Goal: Task Accomplishment & Management: Manage account settings

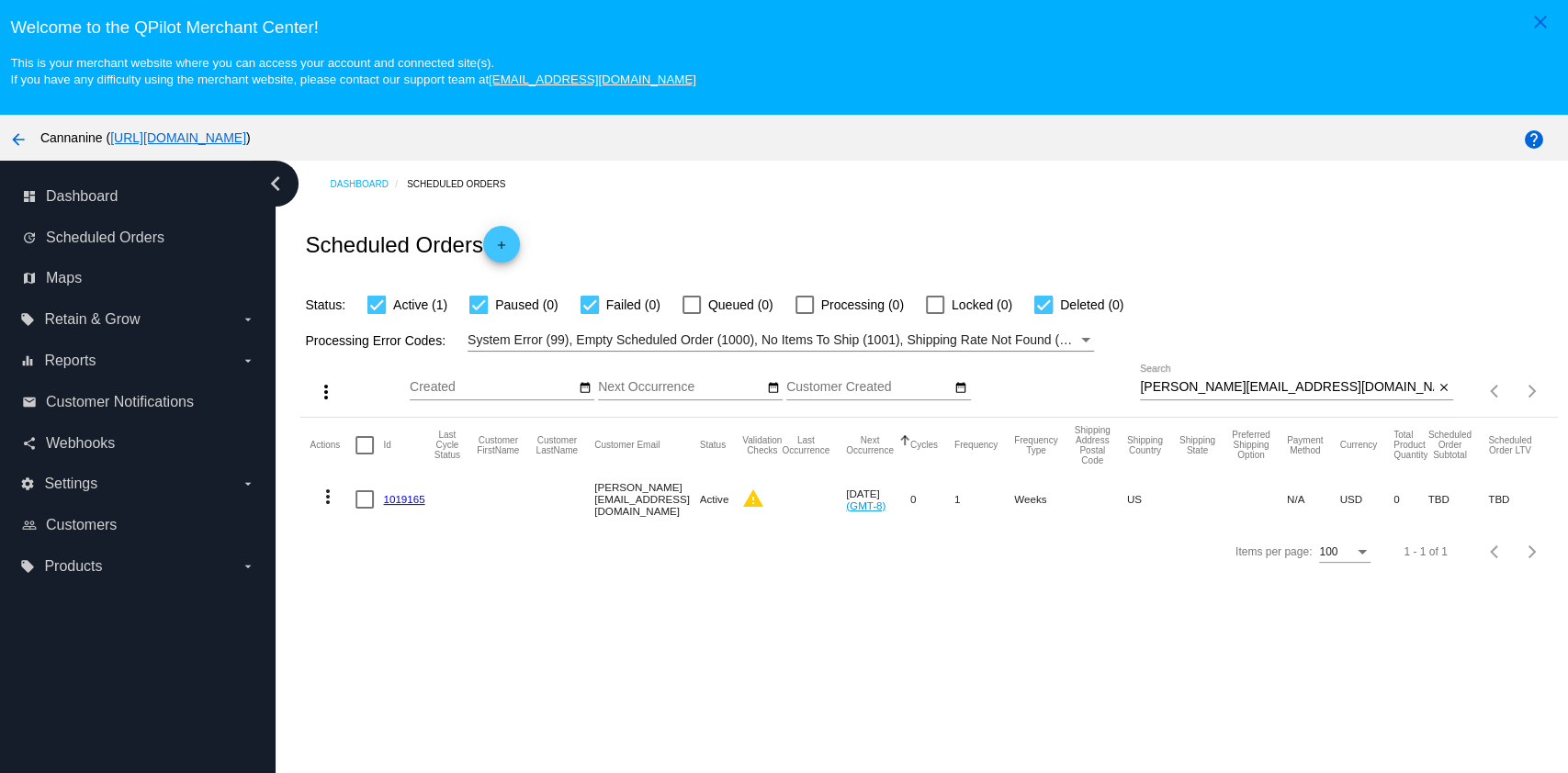
click at [1288, 387] on input "[PERSON_NAME][EMAIL_ADDRESS][DOMAIN_NAME]" at bounding box center [1286, 387] width 294 height 15
paste input "caljr_200"
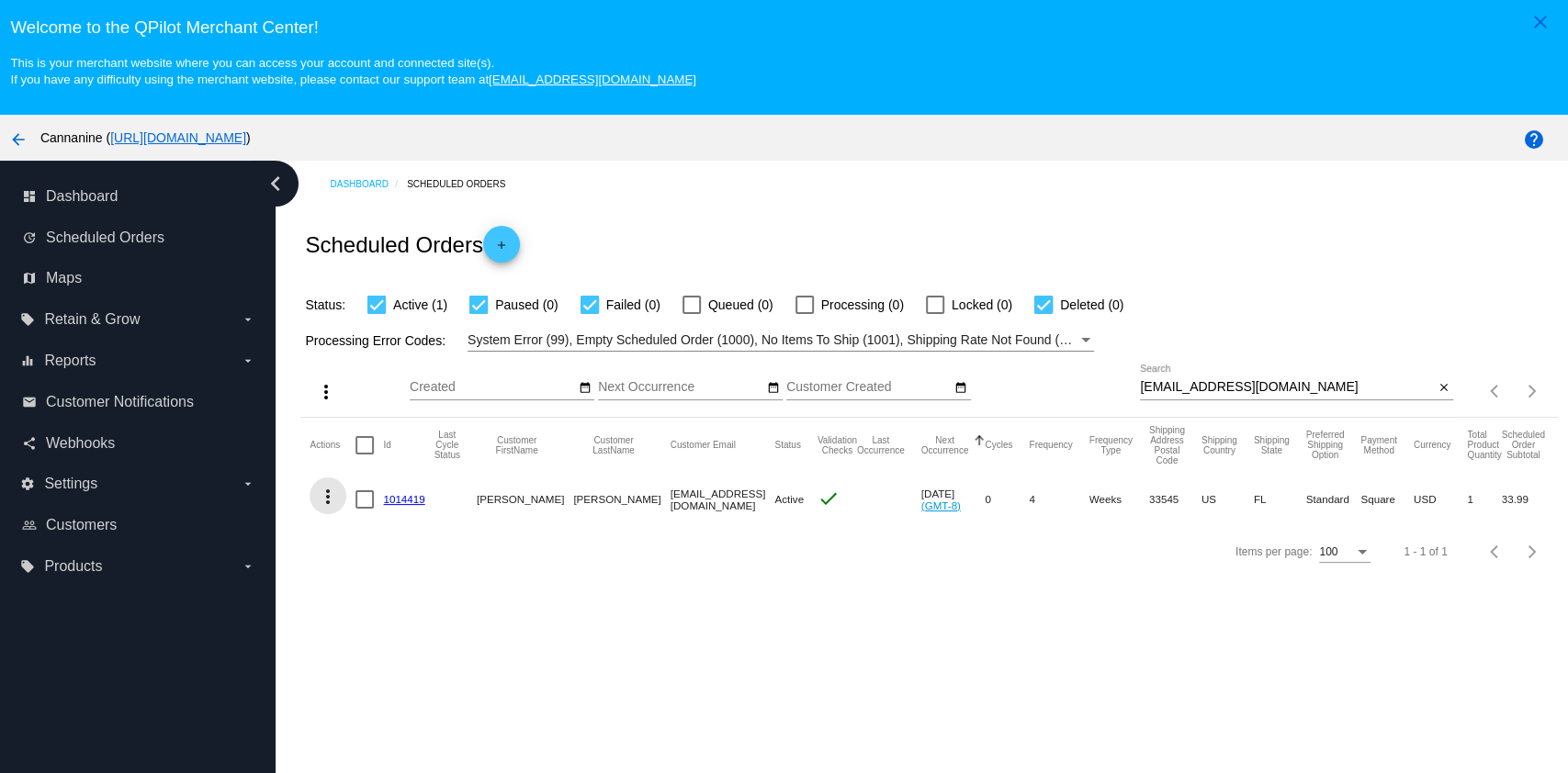
click at [327, 494] on mat-icon "more_vert" at bounding box center [328, 497] width 22 height 22
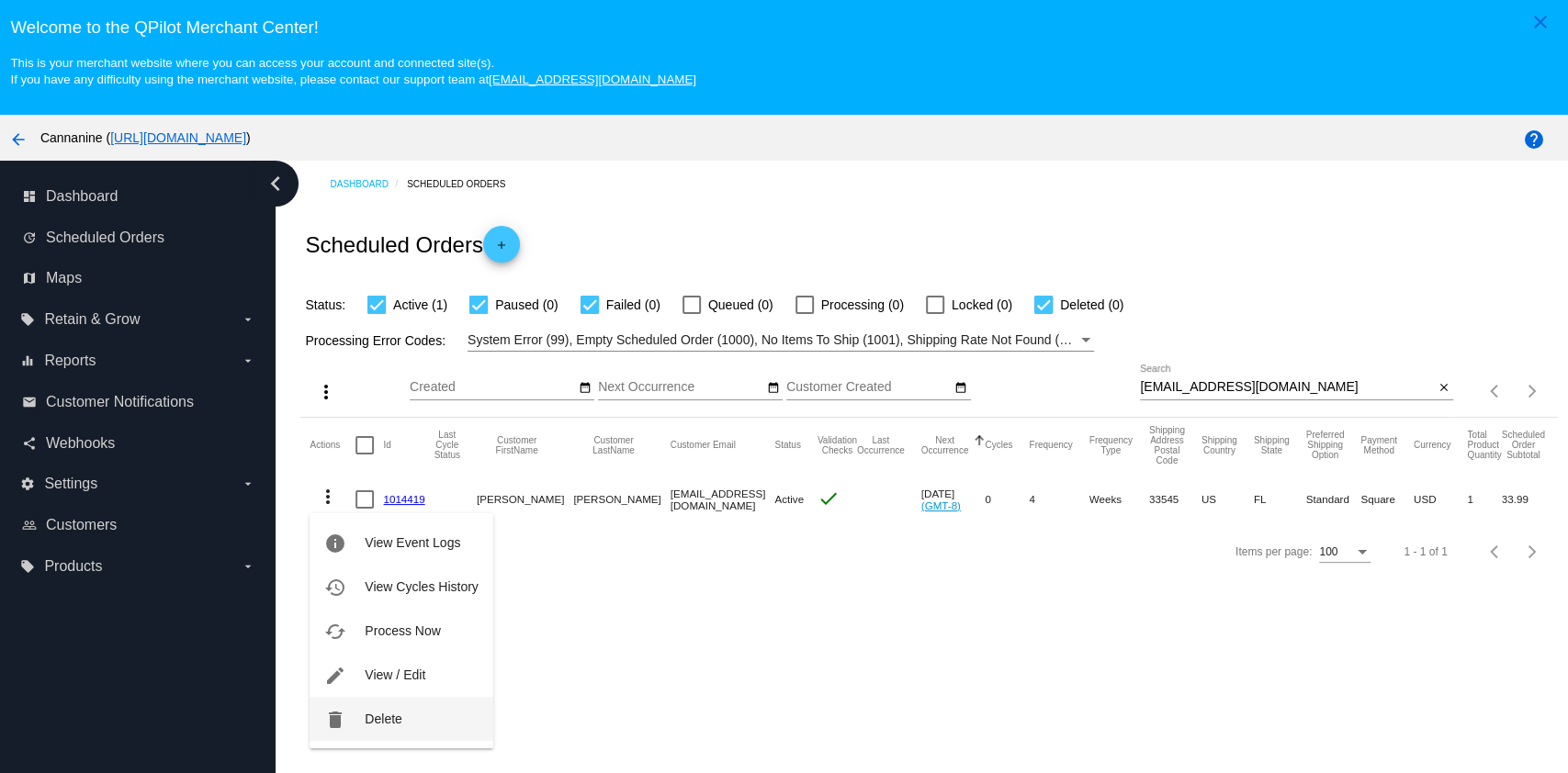
click at [402, 720] on span "Delete" at bounding box center [382, 719] width 37 height 15
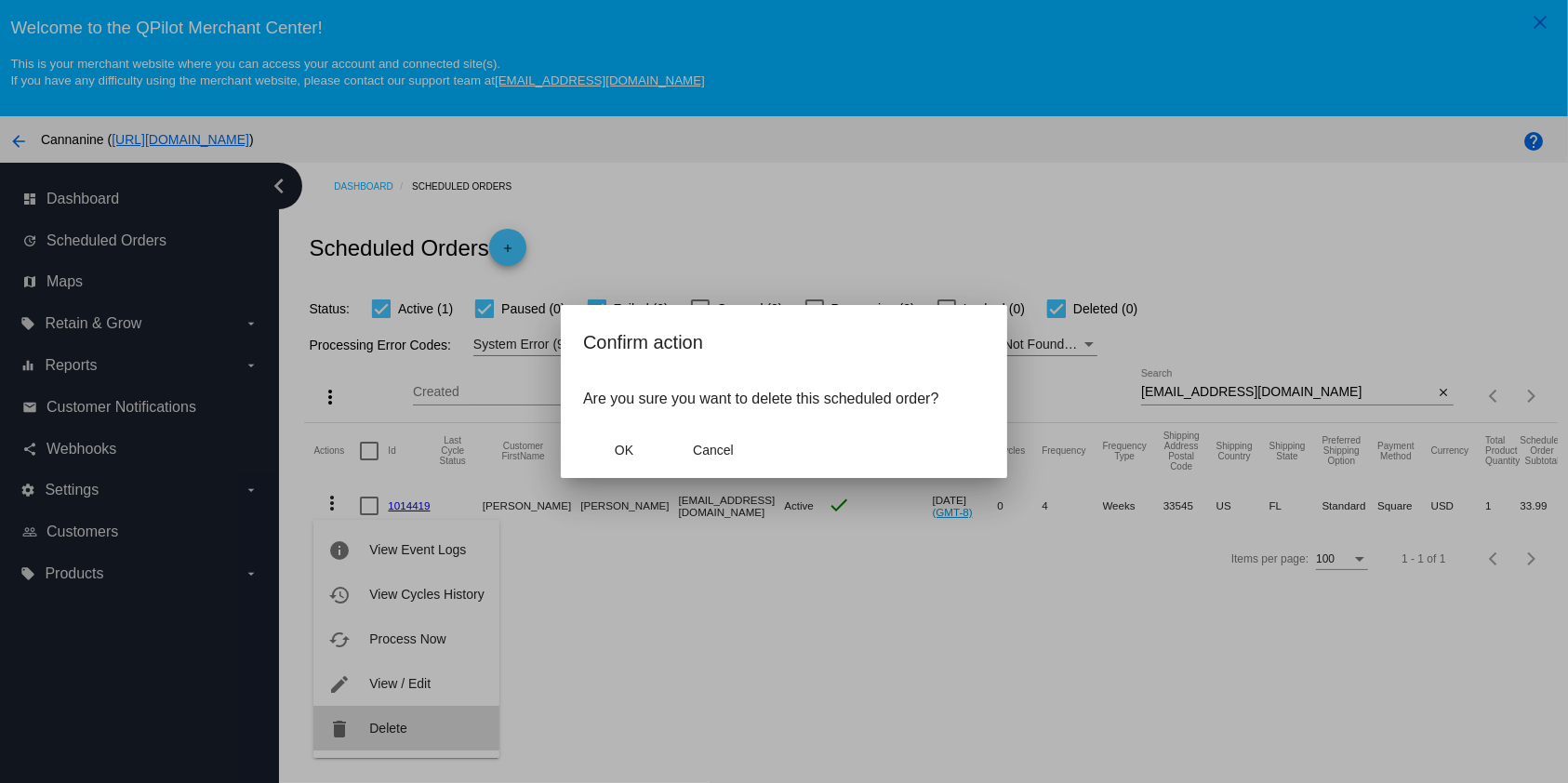
click at [407, 729] on div at bounding box center [784, 392] width 1568 height 783
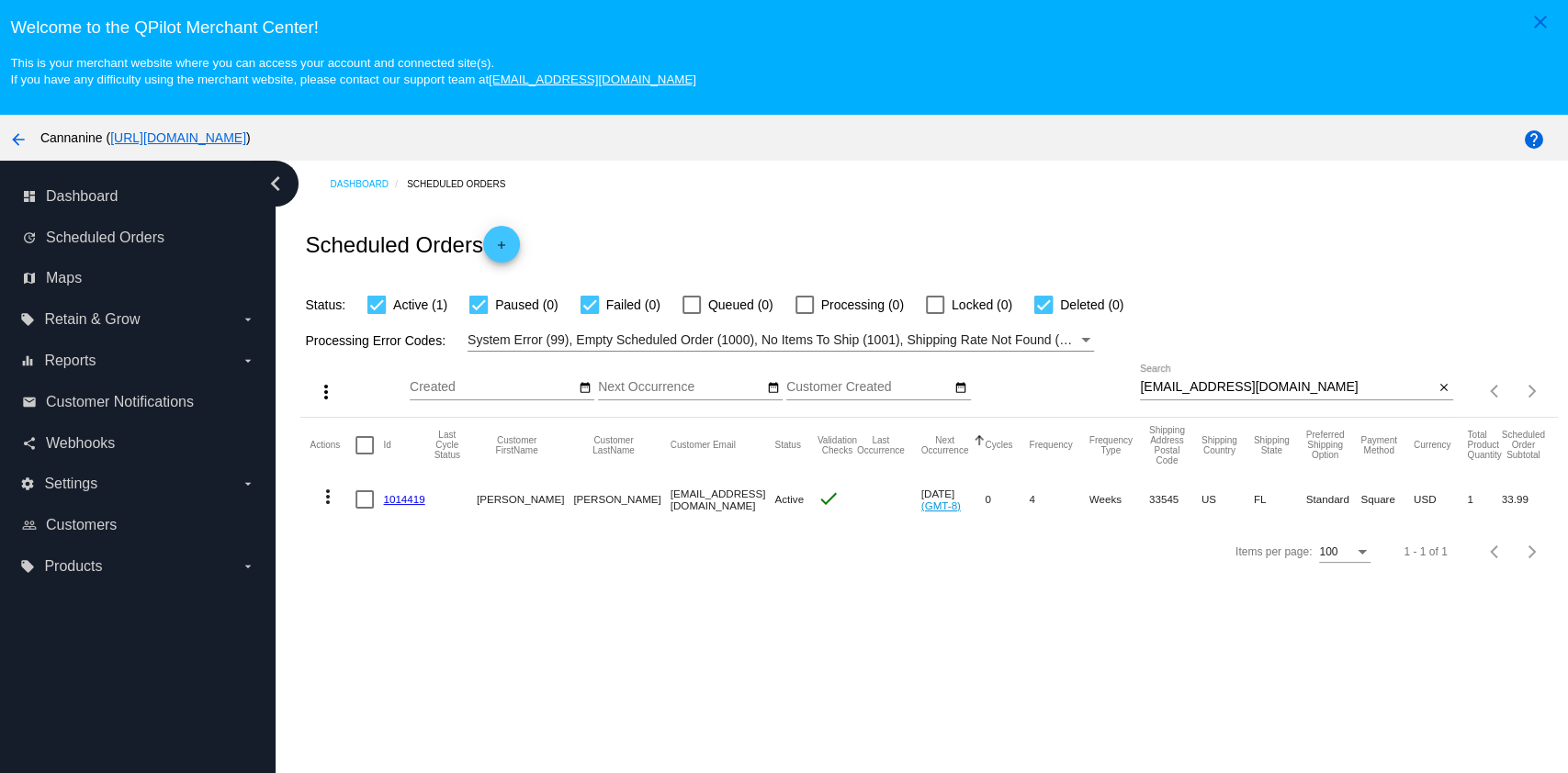
click at [330, 500] on mat-icon "more_vert" at bounding box center [328, 497] width 22 height 22
click at [399, 736] on button "delete Delete" at bounding box center [401, 719] width 183 height 44
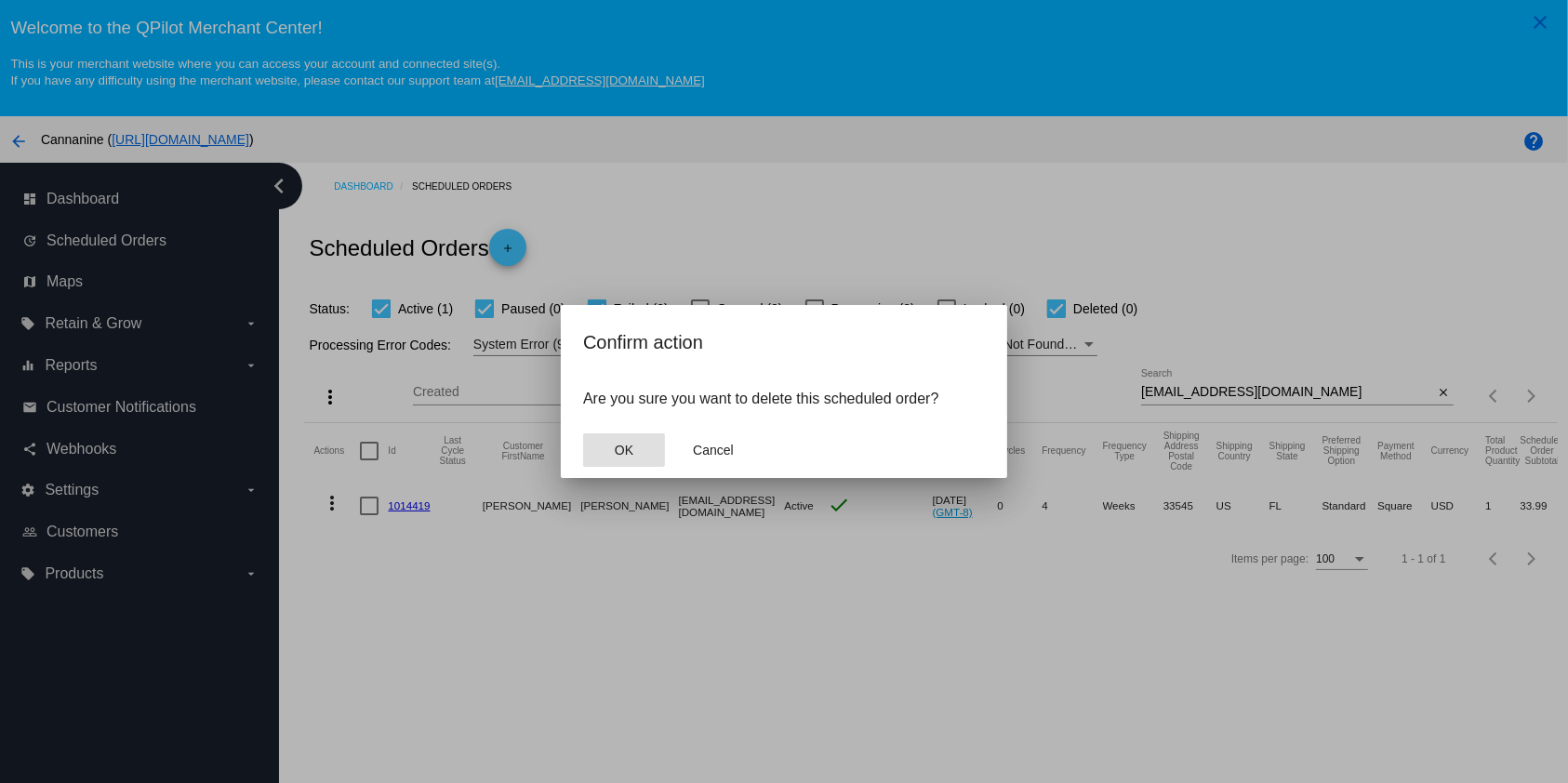
click at [630, 446] on span "OK" at bounding box center [624, 450] width 19 height 15
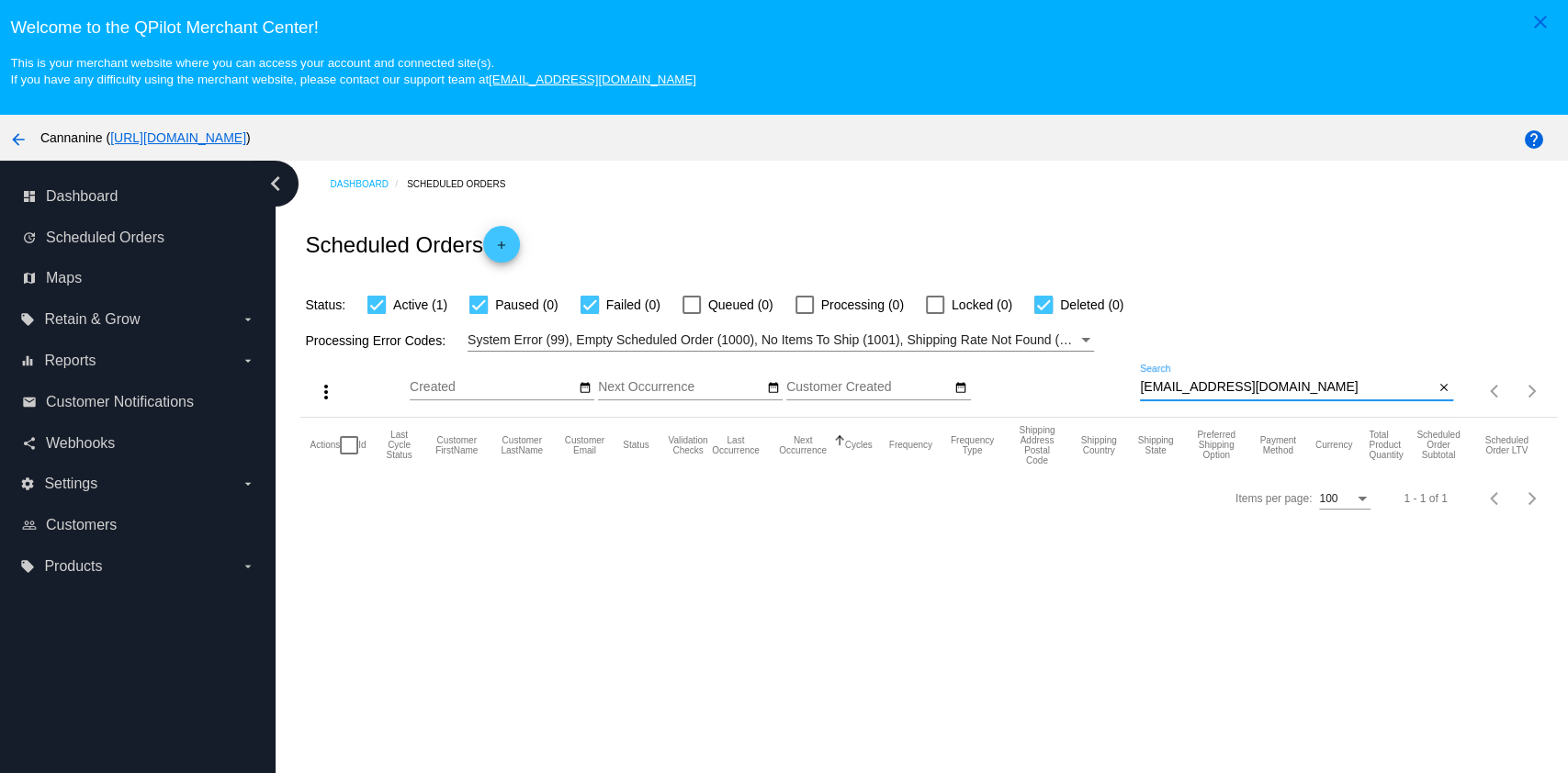
click at [1312, 386] on input "[EMAIL_ADDRESS][DOMAIN_NAME]" at bounding box center [1286, 387] width 294 height 15
type input "[EMAIL_ADDRESS][DOMAIN_NAME]"
